Goal: Check status

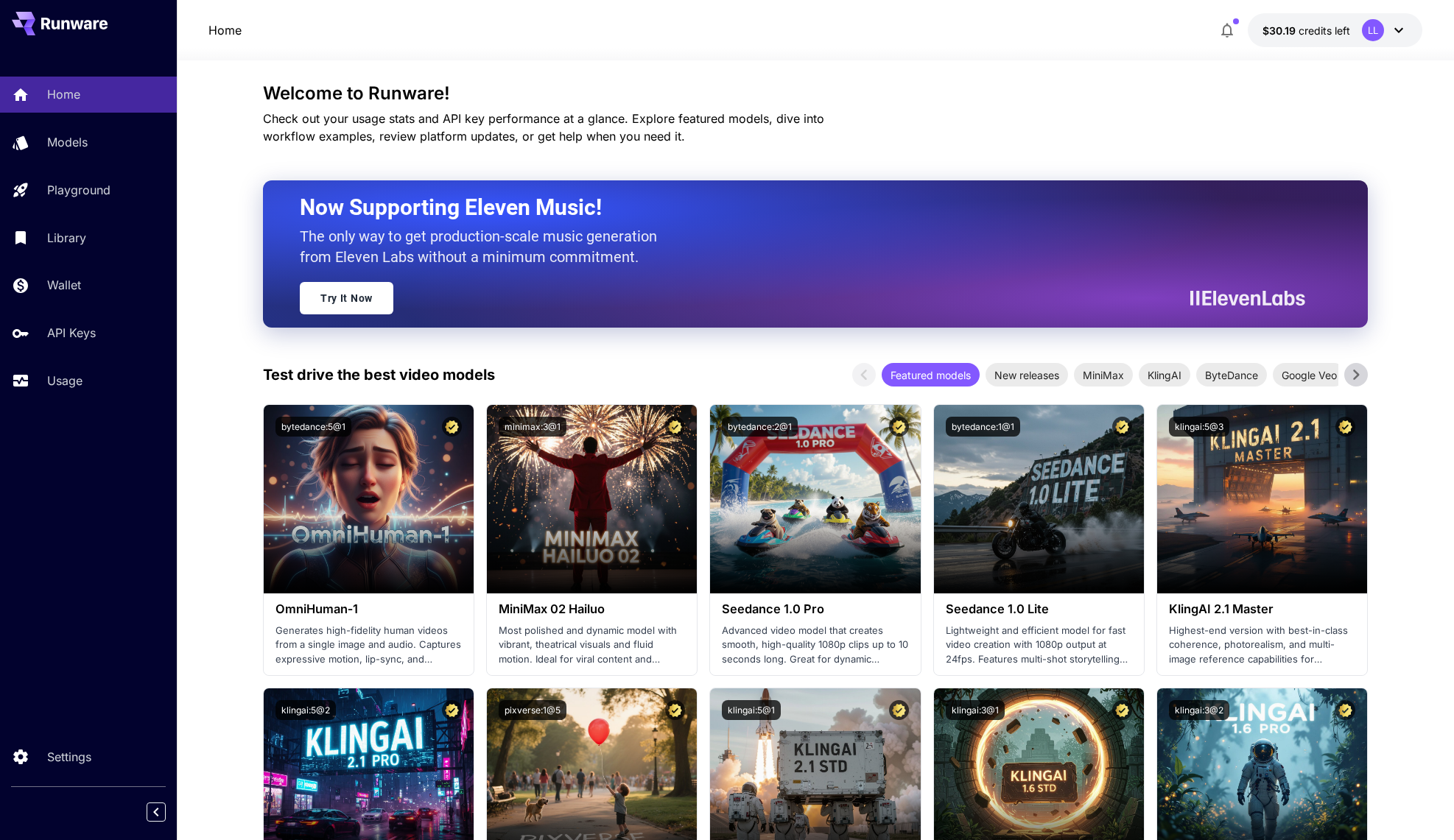
scroll to position [409, 0]
